Goal: Transaction & Acquisition: Purchase product/service

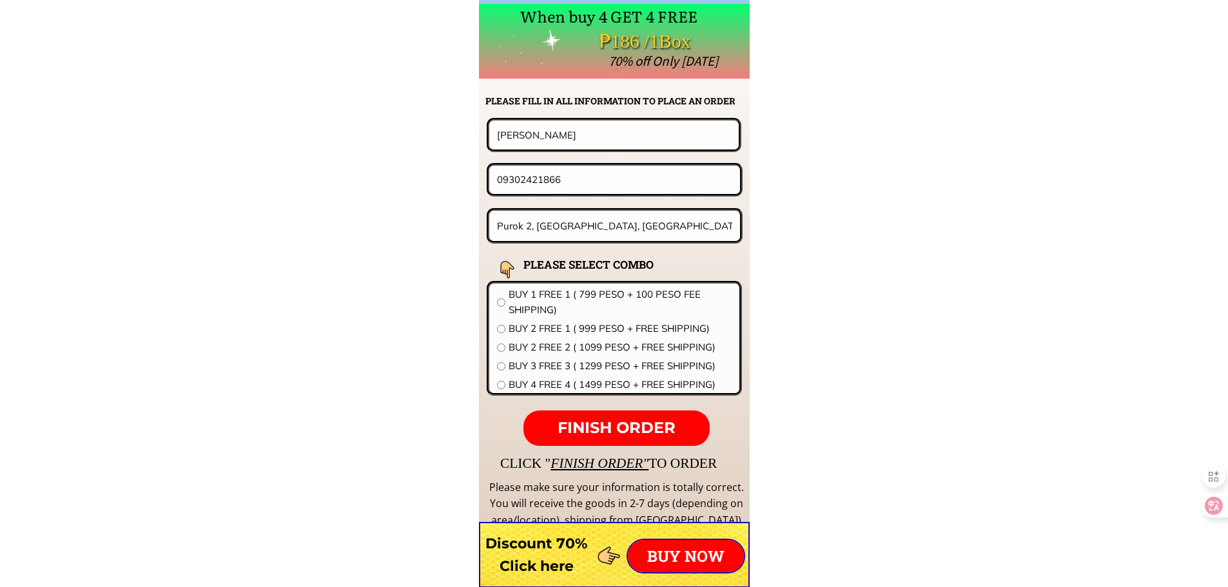
scroll to position [10111, 0]
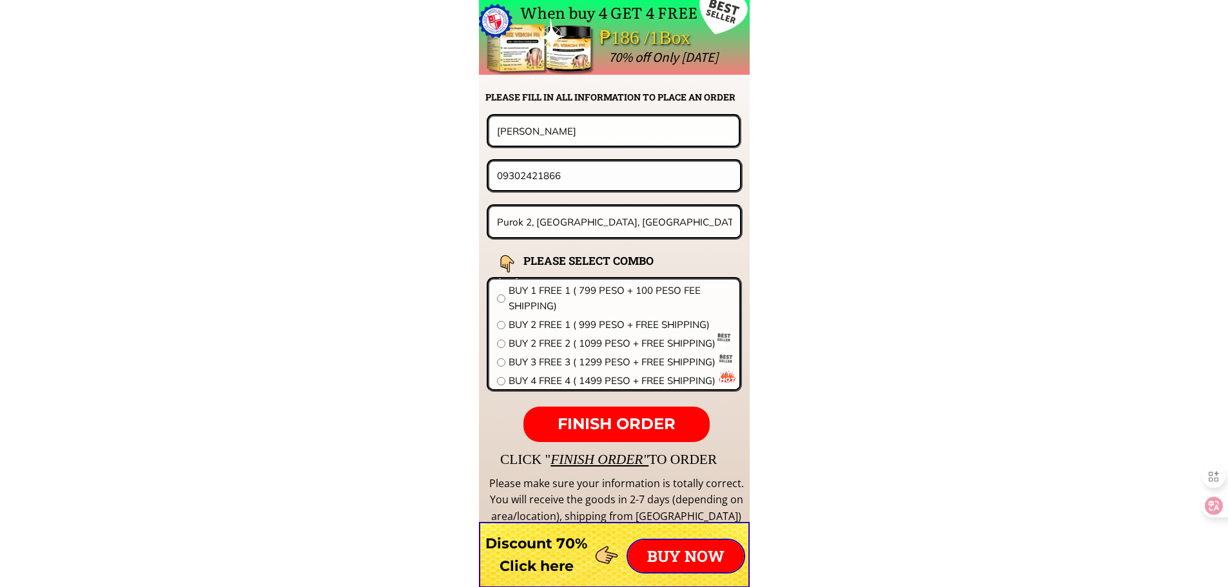
drag, startPoint x: 411, startPoint y: 186, endPoint x: 376, endPoint y: 187, distance: 35.5
paste input "954739174"
type input "09954739174"
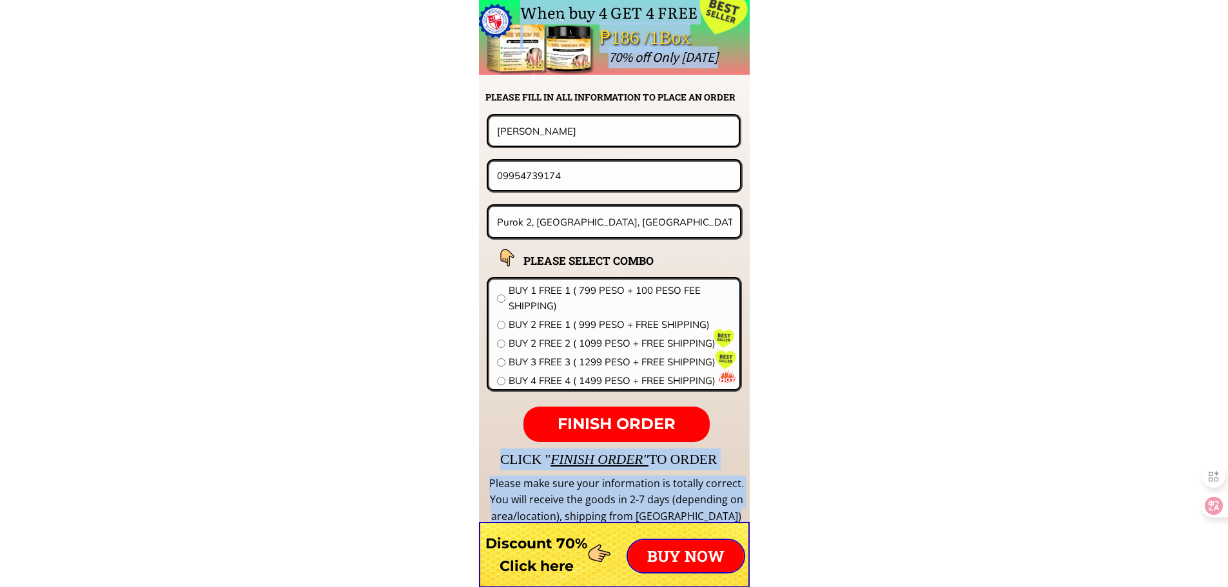
drag, startPoint x: 592, startPoint y: 112, endPoint x: 423, endPoint y: 124, distance: 169.9
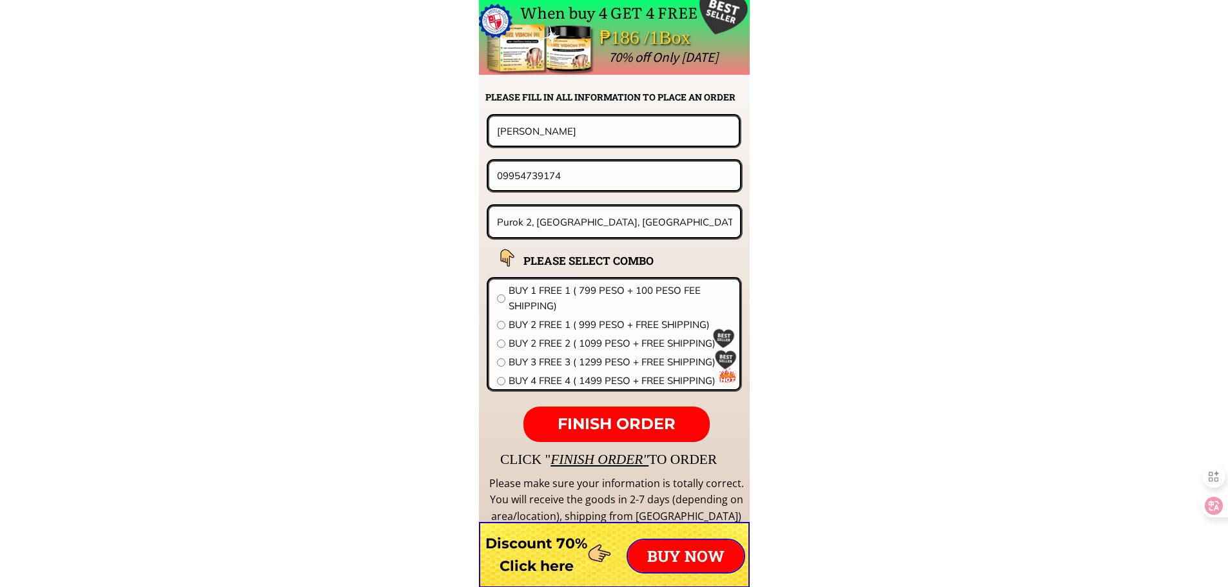
drag, startPoint x: 615, startPoint y: 142, endPoint x: 262, endPoint y: 142, distance: 353.1
paste input "[PERSON_NAME]"
type input "[PERSON_NAME]"
click at [577, 207] on input "Purok 2, [GEOGRAPHIC_DATA], [GEOGRAPHIC_DATA], [GEOGRAPHIC_DATA]" at bounding box center [615, 222] width 242 height 30
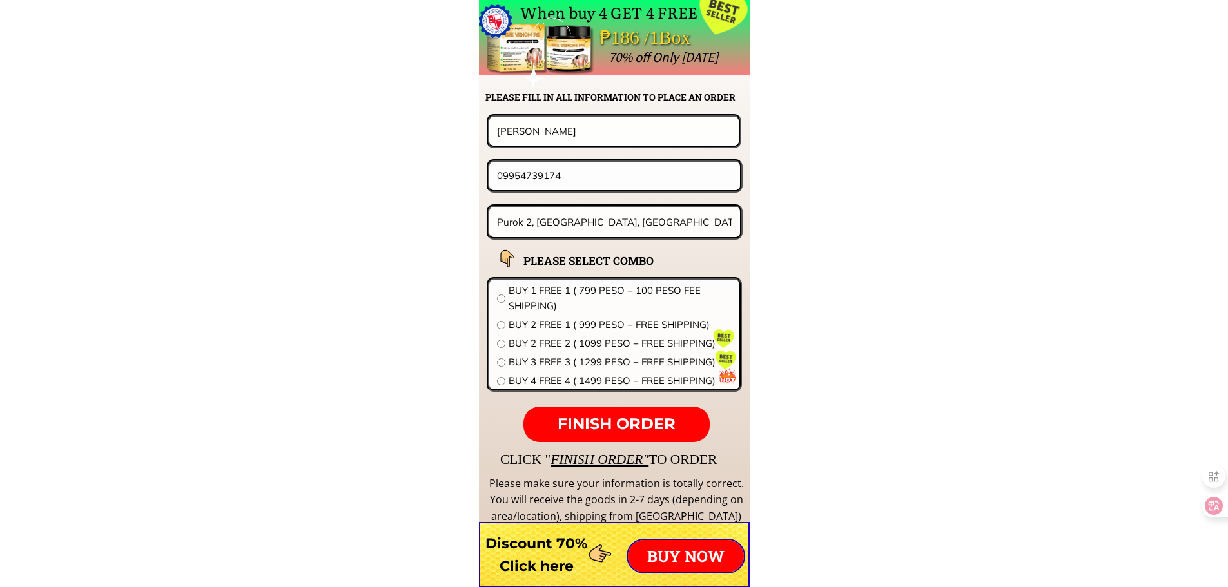
paste input "Conception porok3 [PERSON_NAME]"
type input "Conception porok3 [PERSON_NAME]"
click at [542, 328] on span "BUY 2 FREE 1 ( 999 PESO + FREE SHIPPING)" at bounding box center [619, 324] width 223 height 15
radio input "true"
click at [625, 418] on span "FINISH ORDER" at bounding box center [616, 423] width 118 height 19
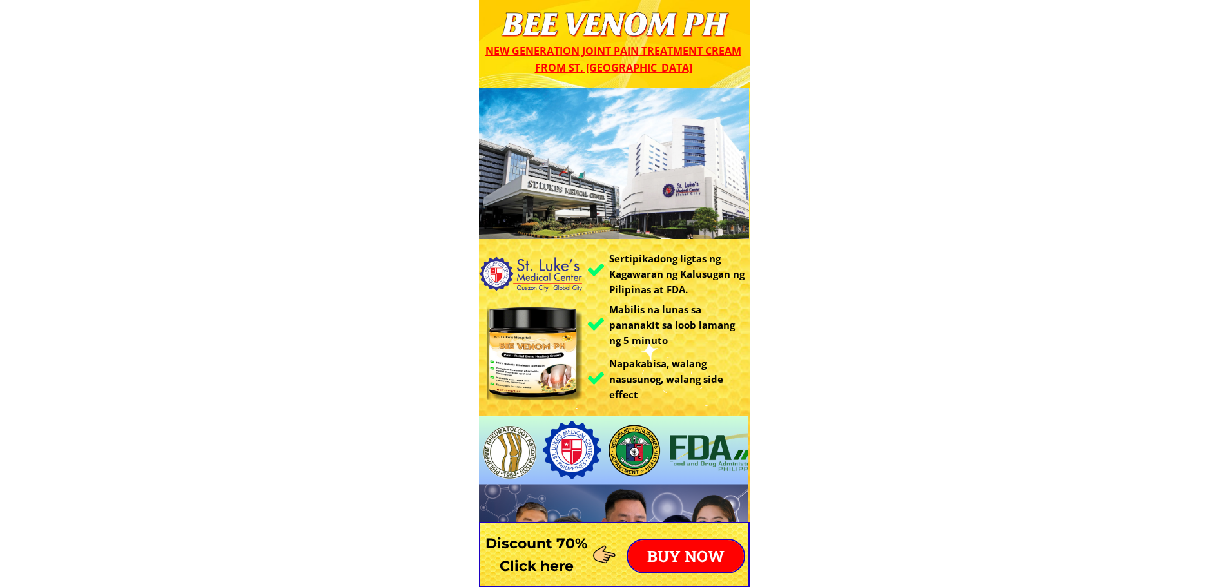
click at [690, 555] on p "BUY NOW" at bounding box center [686, 556] width 116 height 32
click at [680, 558] on p "BUY NOW" at bounding box center [686, 556] width 116 height 32
click at [684, 531] on div at bounding box center [614, 555] width 271 height 66
click at [683, 535] on div at bounding box center [614, 555] width 271 height 66
click at [684, 552] on p "BUY NOW" at bounding box center [686, 556] width 116 height 32
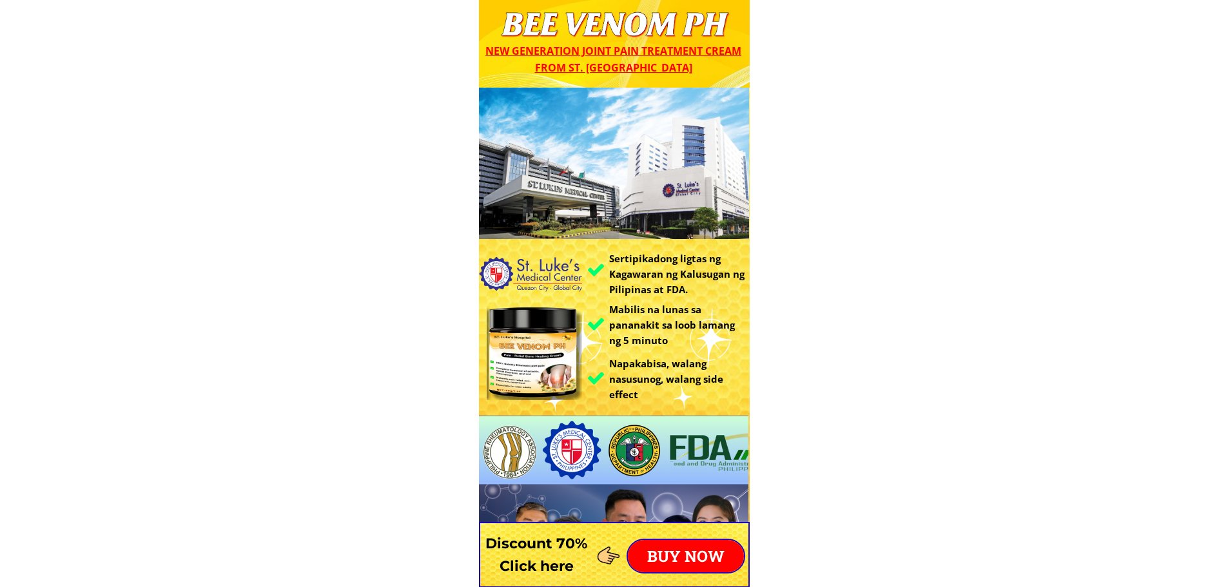
click at [684, 552] on p "BUY NOW" at bounding box center [686, 556] width 116 height 32
type input "[PERSON_NAME]"
type input "09954739174"
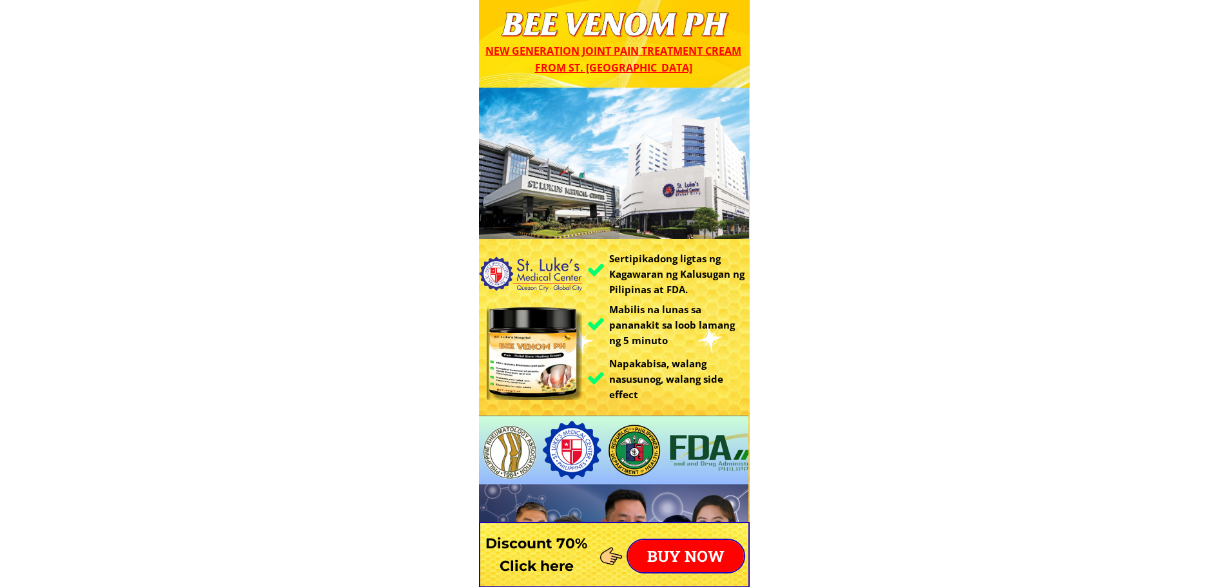
type input "Conception porok3 [PERSON_NAME]"
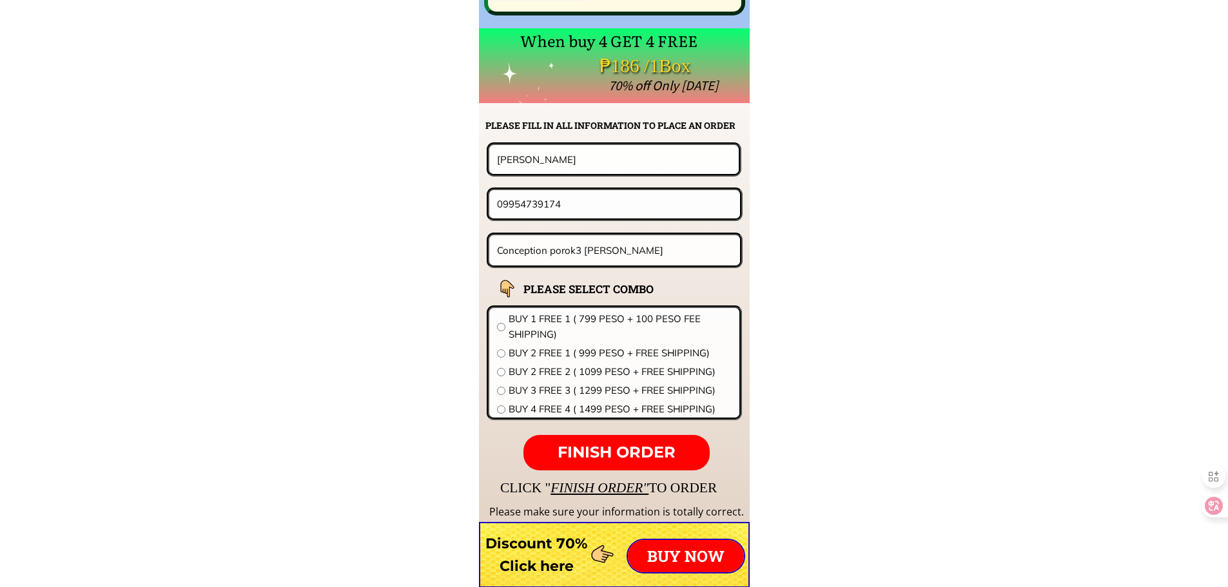
scroll to position [10111, 0]
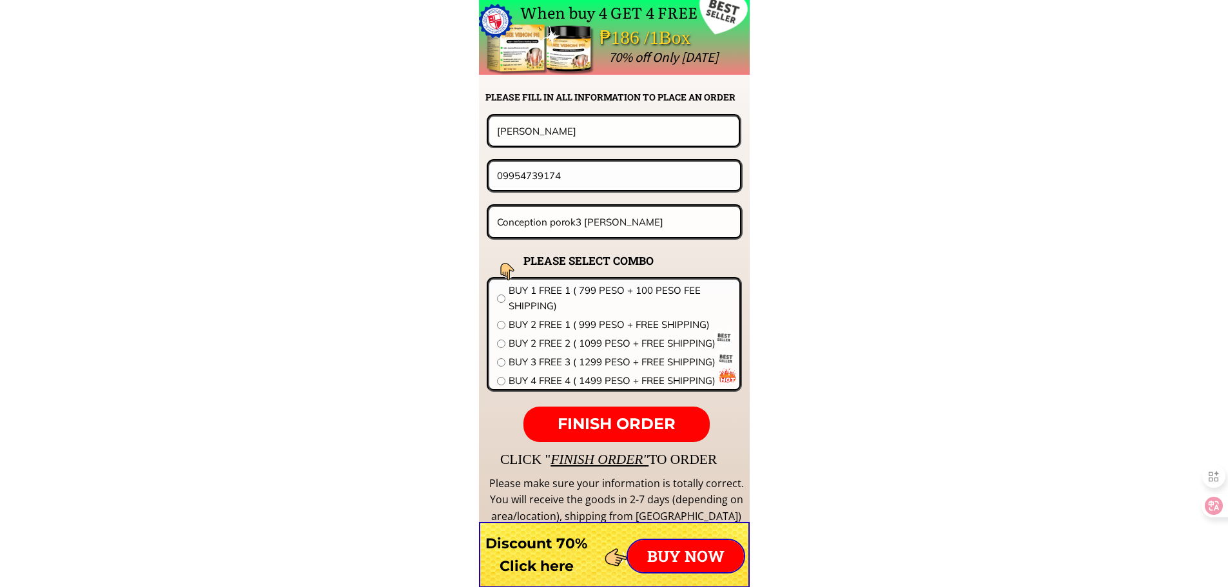
drag, startPoint x: 576, startPoint y: 119, endPoint x: 298, endPoint y: 135, distance: 278.2
paste input "Emerita Espiritu"
type input "Emerita Espiritu"
click at [664, 223] on input "Conception porok3 [PERSON_NAME]" at bounding box center [615, 222] width 242 height 30
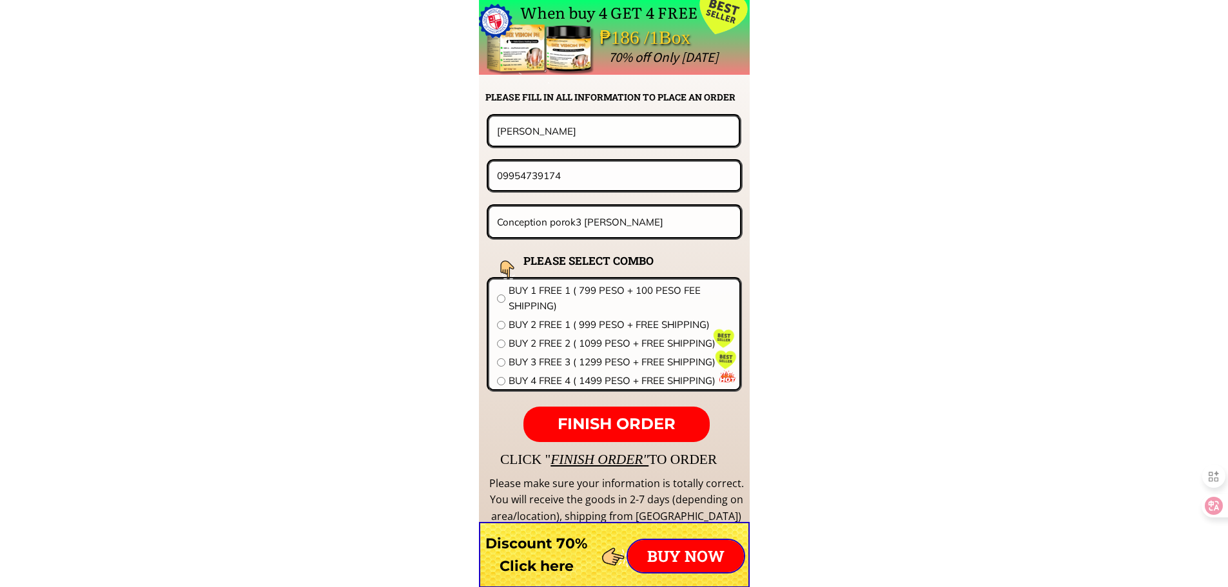
paste input "Purok 2 Brgy del Rosario Mercedes Cam.Norte"
paste input "beside brgy hall.ang"
type input "Purok 2 Brgy del Rosario Mercedes Cam.Norte beside brgy hall.ang"
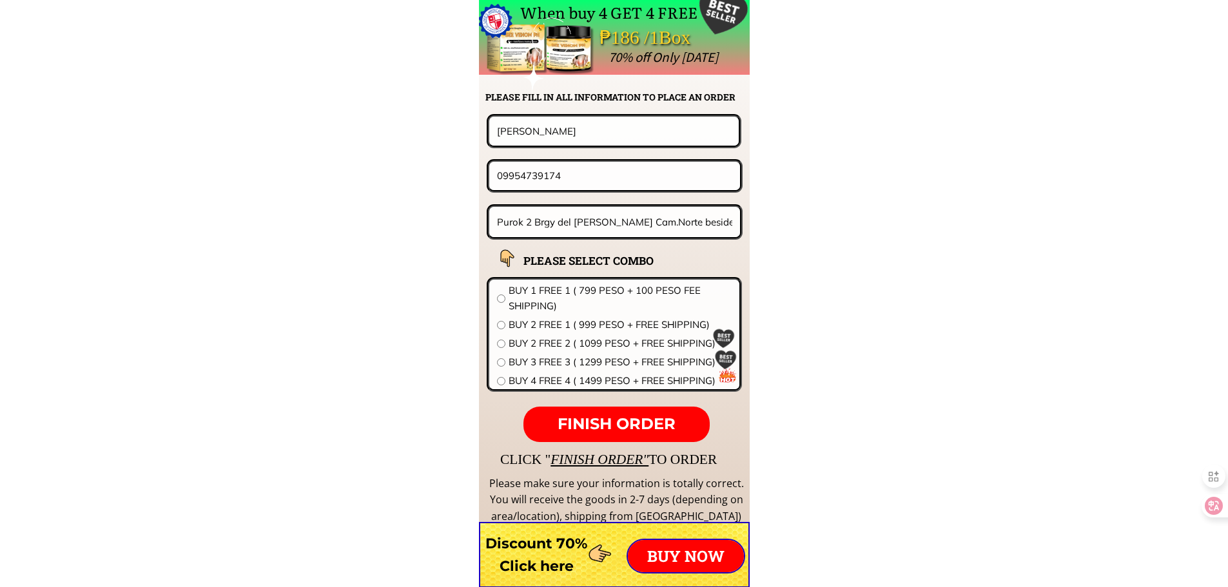
click at [584, 200] on form "FINISH ORDER Emerita Espiritu 09954739174 Purok 2 Brgy del Rosario Mercedes Cam…" at bounding box center [534, 278] width 418 height 328
click at [584, 182] on input "09954739174" at bounding box center [615, 176] width 242 height 28
paste input "858063891"
type input "09858063891"
click at [546, 340] on span "BUY 2 FREE 2 ( 1099 PESO + FREE SHIPPING)" at bounding box center [619, 343] width 223 height 15
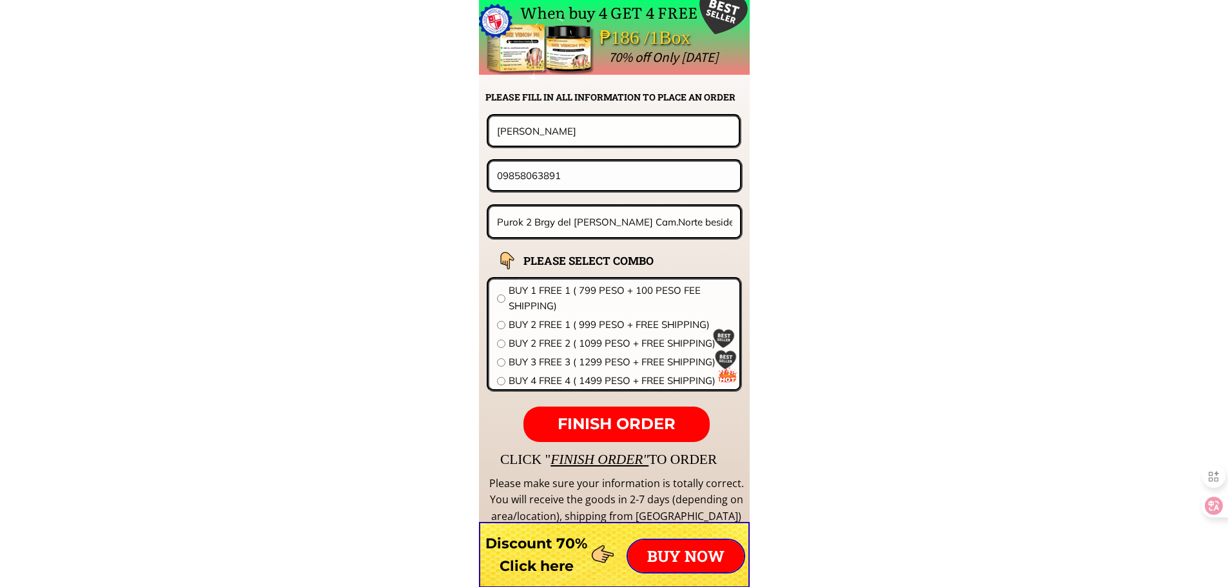
radio input "true"
click at [623, 421] on span "FINISH ORDER" at bounding box center [616, 423] width 118 height 19
